Goal: Information Seeking & Learning: Learn about a topic

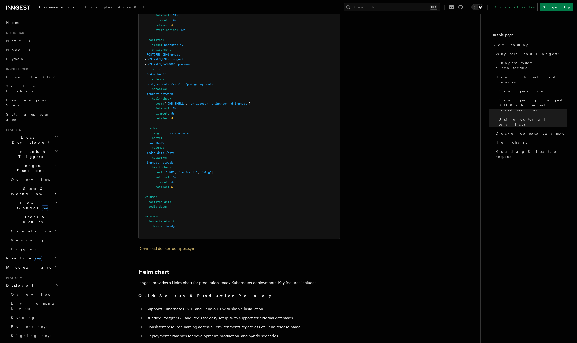
scroll to position [1482, 0]
click at [24, 238] on span "Versioning" at bounding box center [27, 240] width 33 height 4
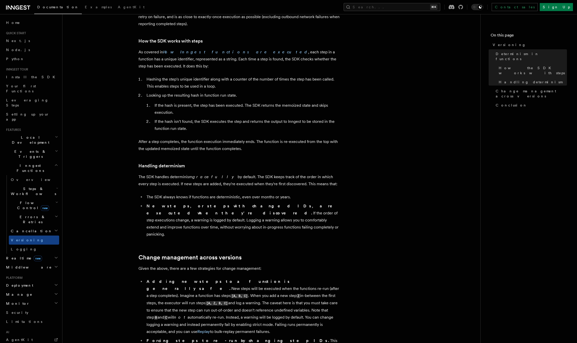
scroll to position [100, 0]
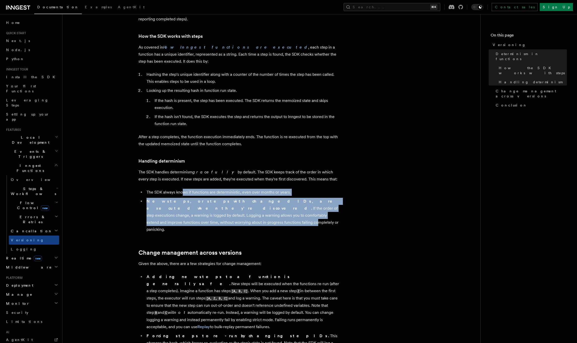
drag, startPoint x: 182, startPoint y: 184, endPoint x: 296, endPoint y: 209, distance: 116.0
click at [296, 209] on ul "The SDK always knows if functions are deterministic, even over months or years.…" at bounding box center [238, 211] width 201 height 44
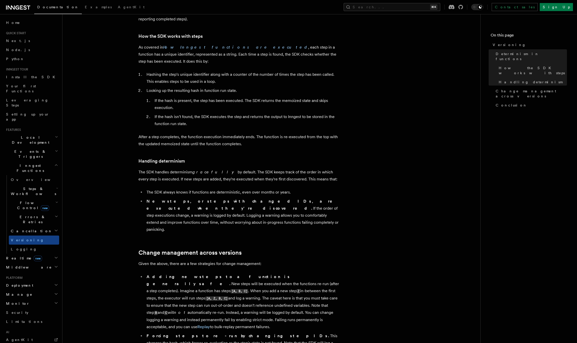
click at [288, 215] on article "Features Inngest Functions Versioning Long-running functions inevitably change …" at bounding box center [270, 241] width 401 height 639
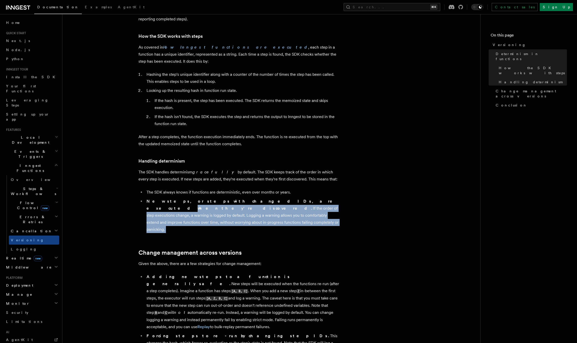
drag, startPoint x: 243, startPoint y: 193, endPoint x: 329, endPoint y: 213, distance: 88.9
click at [329, 213] on article "Features Inngest Functions Versioning Long-running functions inevitably change …" at bounding box center [270, 241] width 401 height 639
click at [321, 222] on article "Features Inngest Functions Versioning Long-running functions inevitably change …" at bounding box center [270, 241] width 401 height 639
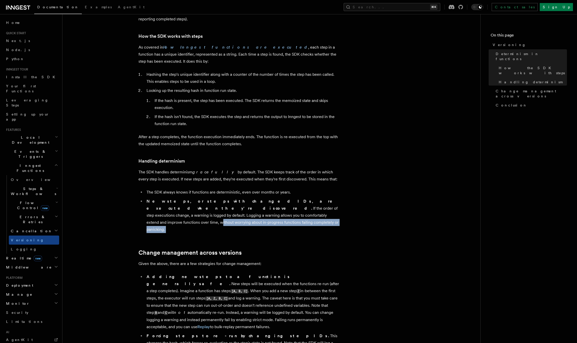
drag, startPoint x: 200, startPoint y: 208, endPoint x: 281, endPoint y: 216, distance: 81.9
click at [281, 216] on article "Features Inngest Functions Versioning Long-running functions inevitably change …" at bounding box center [270, 241] width 401 height 639
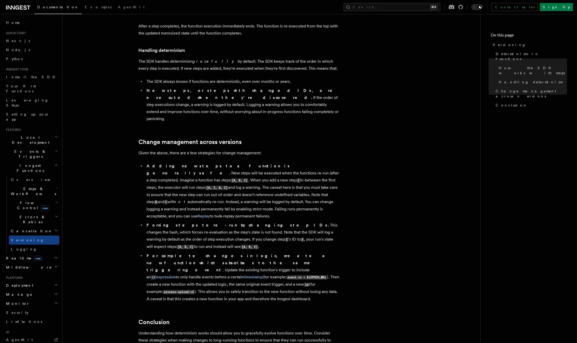
scroll to position [218, 0]
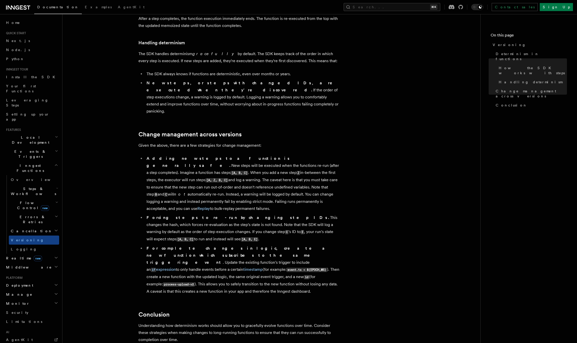
click at [272, 171] on li "Adding new steps to a function is generally safe. New steps will be executed wh…" at bounding box center [242, 183] width 195 height 57
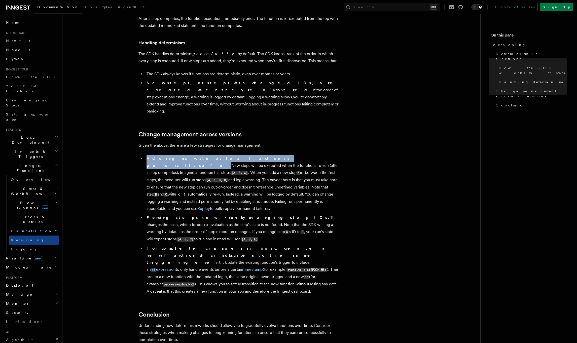
drag, startPoint x: 147, startPoint y: 139, endPoint x: 235, endPoint y: 138, distance: 88.3
click at [235, 155] on li "Adding new steps to a function is generally safe. New steps will be executed wh…" at bounding box center [242, 183] width 195 height 57
copy strong "Adding new steps to a function is generally safe."
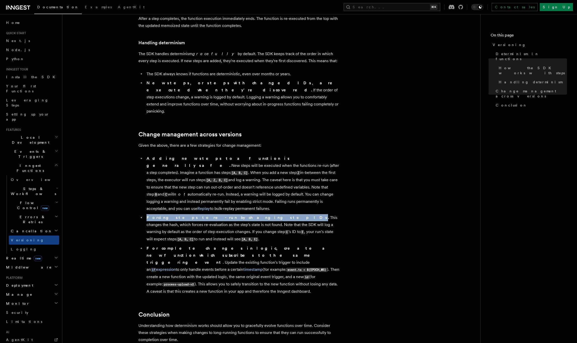
drag, startPoint x: 147, startPoint y: 190, endPoint x: 228, endPoint y: 189, distance: 81.0
click at [228, 215] on strong "Forcing steps to re-run by changing step IDs." at bounding box center [237, 217] width 183 height 5
copy strong "Forcing steps to re-run by changing step IDs"
click at [147, 246] on strong "For complete changes in logic, create a new function which subscribes to the sa…" at bounding box center [238, 255] width 184 height 19
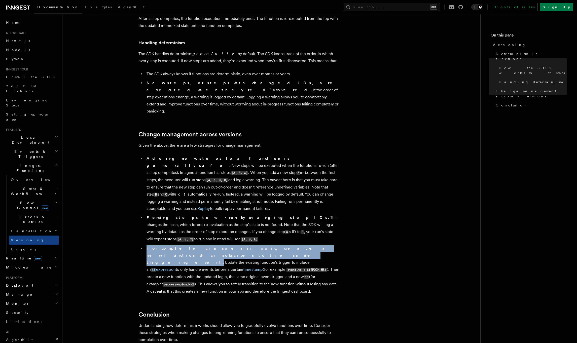
drag, startPoint x: 147, startPoint y: 221, endPoint x: 330, endPoint y: 222, distance: 182.1
click at [330, 245] on li "For complete changes in logic, create a new function which subscribes to the sa…" at bounding box center [242, 270] width 195 height 50
copy li "For complete changes in logic, create a new function which subscribes to the sa…"
